Goal: Information Seeking & Learning: Learn about a topic

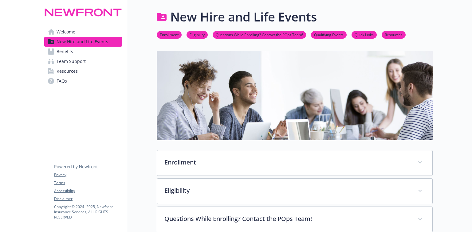
click at [64, 50] on span "Benefits" at bounding box center [65, 52] width 17 height 10
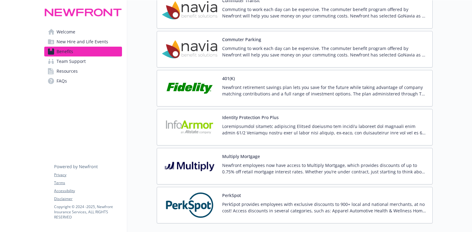
scroll to position [1278, 0]
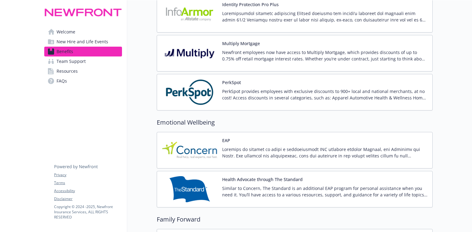
click at [227, 88] on p "PerkSpot provides employees with exclusive discounts to 900+ local and national…" at bounding box center [324, 94] width 205 height 13
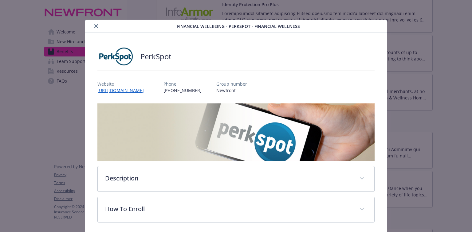
scroll to position [24, 0]
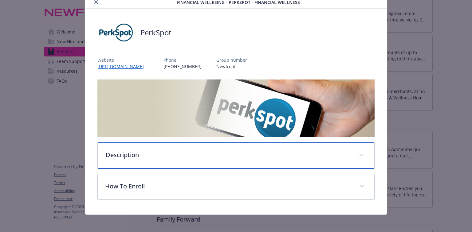
click at [135, 155] on p "Description" at bounding box center [229, 155] width 246 height 9
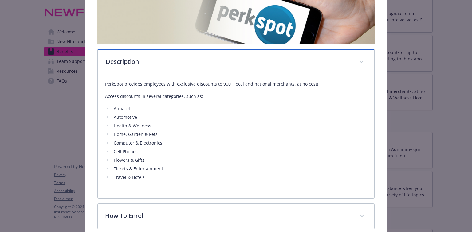
scroll to position [147, 0]
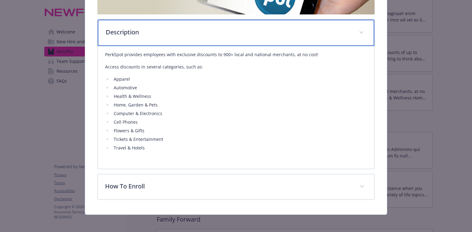
click at [147, 33] on p "Description" at bounding box center [229, 32] width 246 height 9
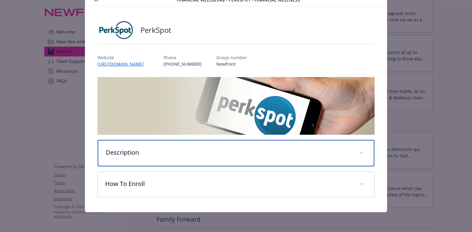
scroll to position [25, 0]
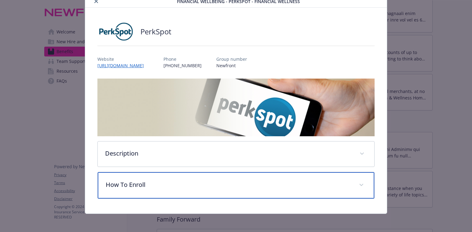
click at [129, 188] on div "How To Enroll" at bounding box center [236, 185] width 276 height 26
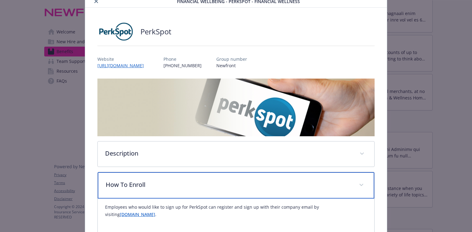
click at [130, 186] on p "How To Enroll" at bounding box center [229, 184] width 246 height 9
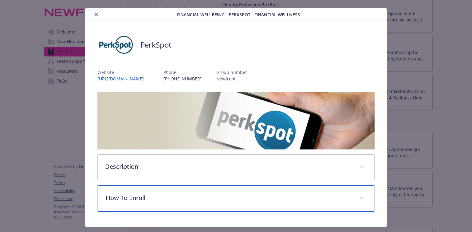
scroll to position [0, 0]
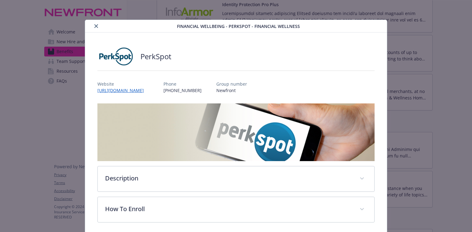
click at [93, 25] on button "close" at bounding box center [95, 25] width 7 height 7
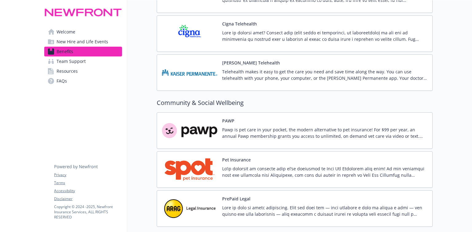
scroll to position [1586, 0]
